Goal: Transaction & Acquisition: Purchase product/service

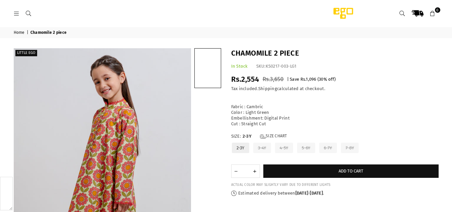
scroll to position [163, 0]
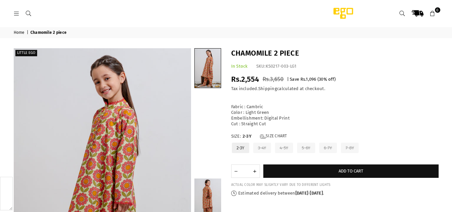
click at [17, 31] on link "Home" at bounding box center [20, 32] width 12 height 5
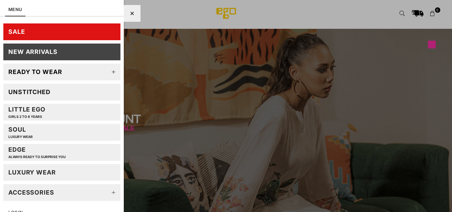
scroll to position [163, 0]
click at [25, 93] on div "Unstitched" at bounding box center [29, 92] width 42 height 8
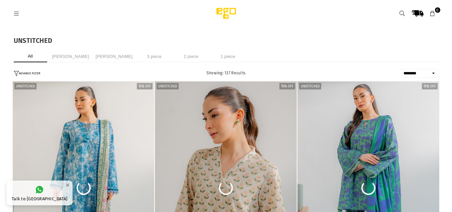
select select "******"
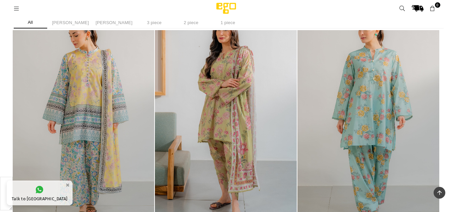
scroll to position [1000, 0]
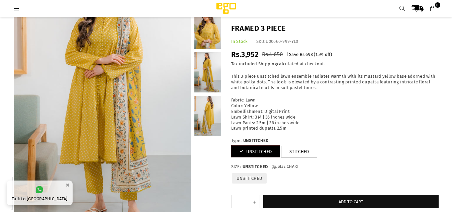
scroll to position [97, 0]
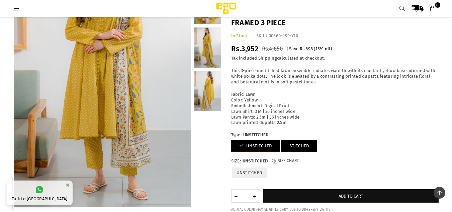
click at [292, 149] on link "STITCHED" at bounding box center [299, 146] width 36 height 12
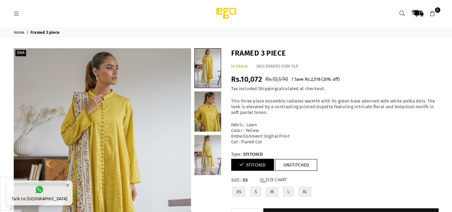
scroll to position [163, 0]
click at [296, 163] on link "UNSTITCHED" at bounding box center [296, 165] width 43 height 12
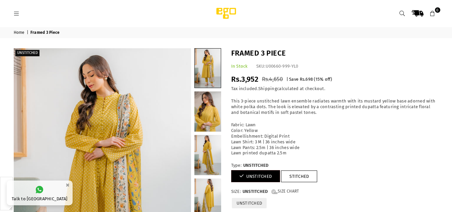
scroll to position [163, 0]
click at [298, 175] on link "STITCHED" at bounding box center [299, 176] width 36 height 12
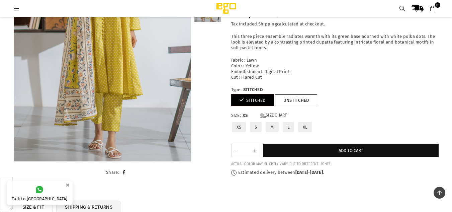
scroll to position [137, 0]
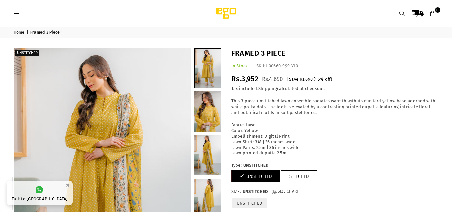
scroll to position [161, 0]
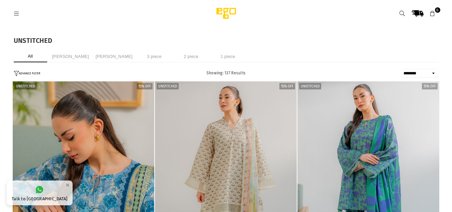
select select "******"
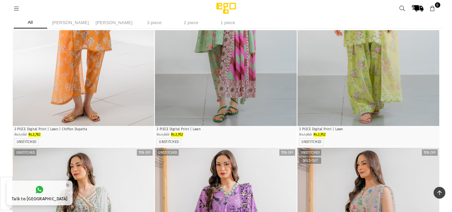
scroll to position [603, 0]
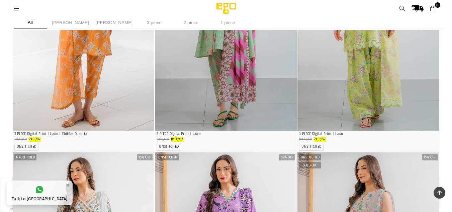
click at [367, 98] on img "1 / 5" at bounding box center [369, 24] width 142 height 213
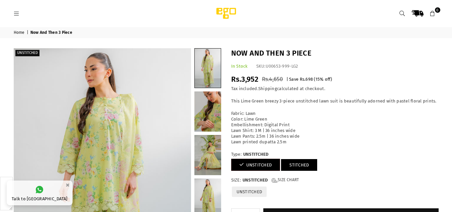
scroll to position [163, 0]
click at [299, 164] on link "STITCHED" at bounding box center [299, 165] width 36 height 12
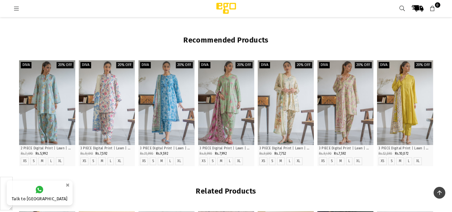
scroll to position [620, 0]
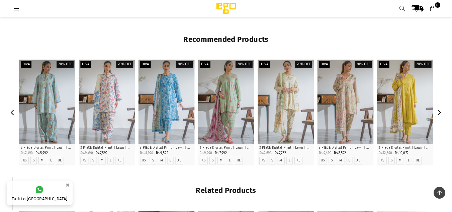
click at [437, 117] on button "Next" at bounding box center [440, 112] width 12 height 12
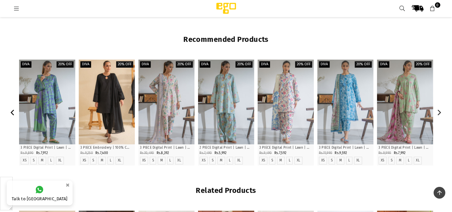
click at [13, 112] on icon "Previous" at bounding box center [13, 113] width 4 height 6
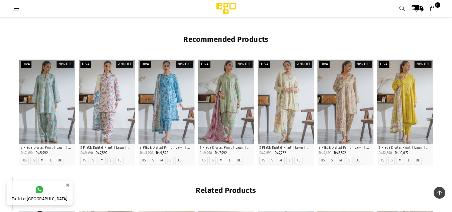
click at [16, 10] on icon at bounding box center [17, 9] width 6 height 6
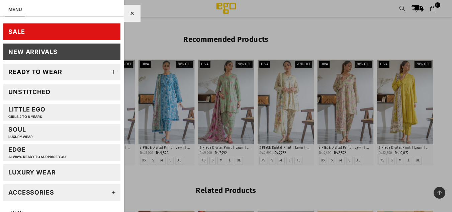
click at [113, 71] on icon at bounding box center [113, 71] width 13 height 13
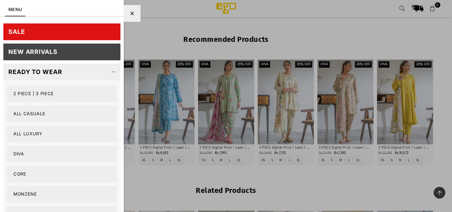
click at [21, 91] on link "2 PIECE | 3 PIECE" at bounding box center [62, 93] width 111 height 17
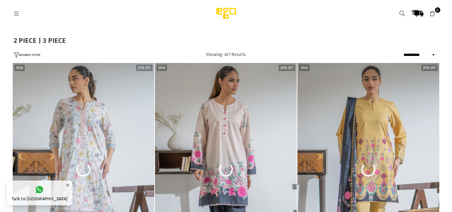
select select "**********"
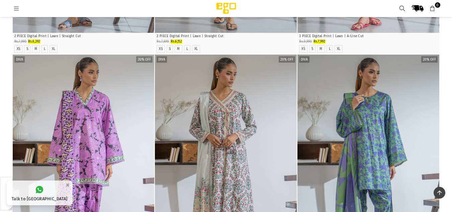
scroll to position [271, 0]
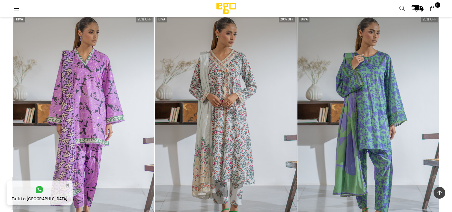
click at [20, 145] on img "1 / 4" at bounding box center [84, 120] width 142 height 213
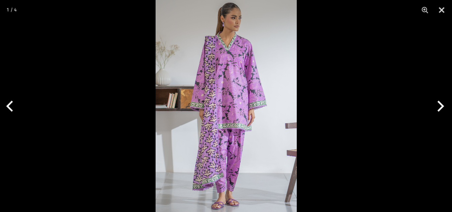
scroll to position [163, 0]
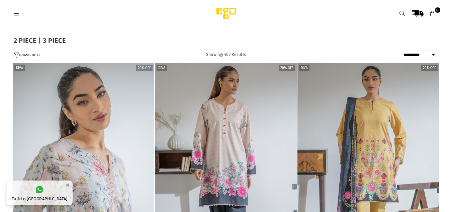
select select "**********"
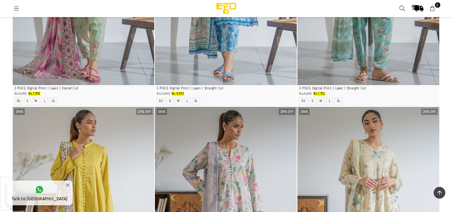
scroll to position [880, 0]
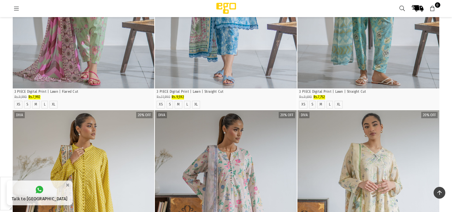
click at [15, 8] on icon at bounding box center [17, 9] width 6 height 6
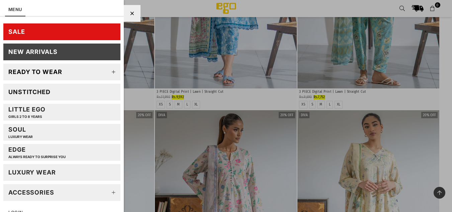
scroll to position [28, 0]
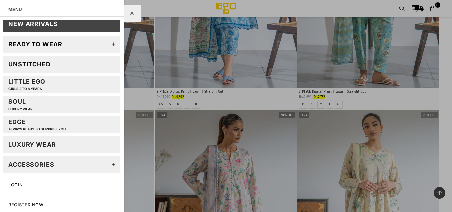
click at [15, 105] on div "Soul LUXURY WEAR" at bounding box center [20, 104] width 24 height 13
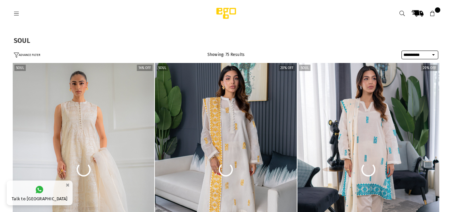
select select "**********"
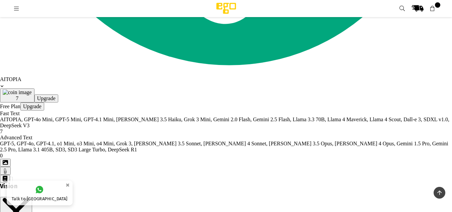
scroll to position [2458, 0]
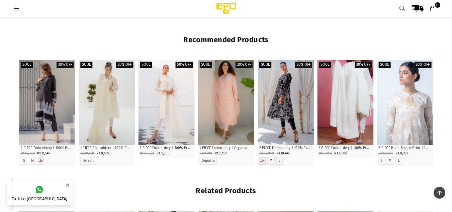
scroll to position [619, 0]
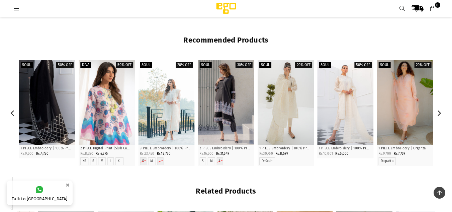
click at [114, 104] on div at bounding box center [107, 102] width 56 height 84
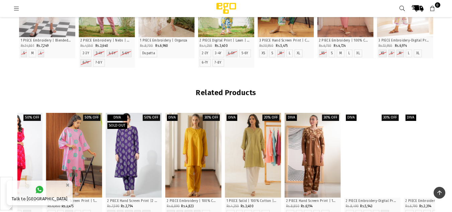
scroll to position [740, 0]
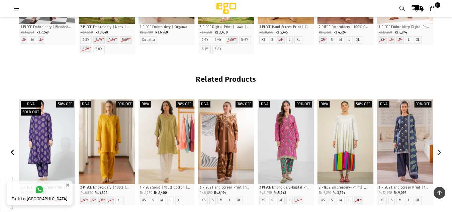
click at [12, 152] on icon "Previous" at bounding box center [13, 152] width 6 height 6
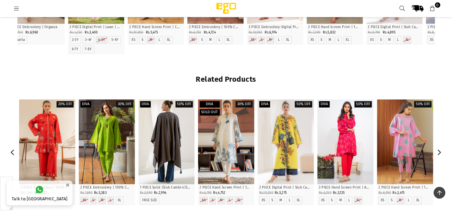
click at [169, 148] on div at bounding box center [166, 141] width 56 height 84
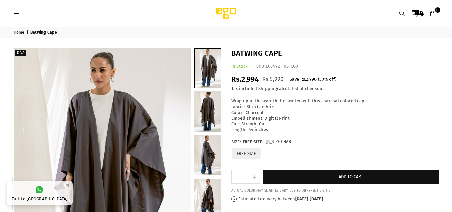
scroll to position [163, 0]
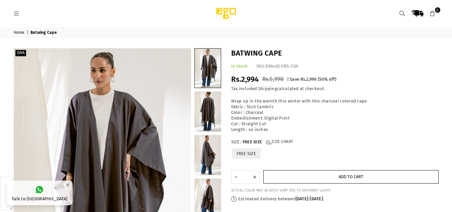
click at [334, 178] on button "Add to cart" at bounding box center [351, 176] width 175 height 13
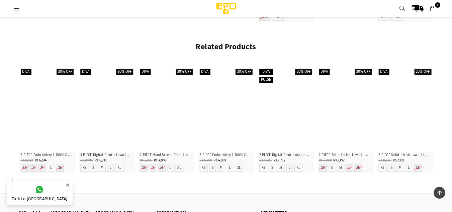
scroll to position [774, 0]
